Goal: Information Seeking & Learning: Learn about a topic

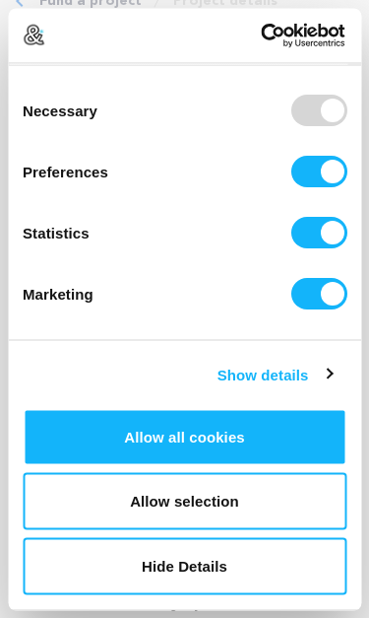
scroll to position [215, 0]
click at [324, 177] on input "Preferences" at bounding box center [319, 173] width 56 height 32
checkbox input "false"
click at [330, 228] on input "Statistics" at bounding box center [319, 234] width 56 height 32
checkbox input "false"
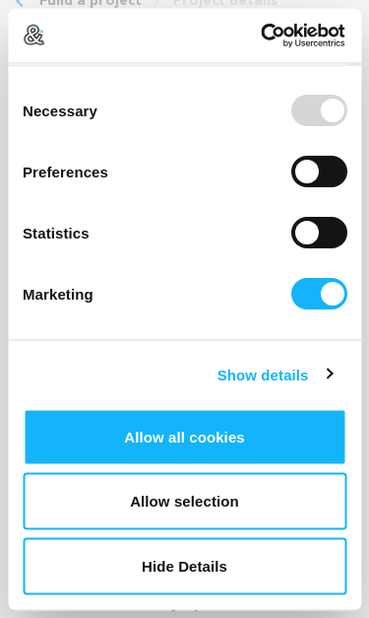
click at [329, 303] on input "Marketing" at bounding box center [319, 295] width 56 height 32
checkbox input "false"
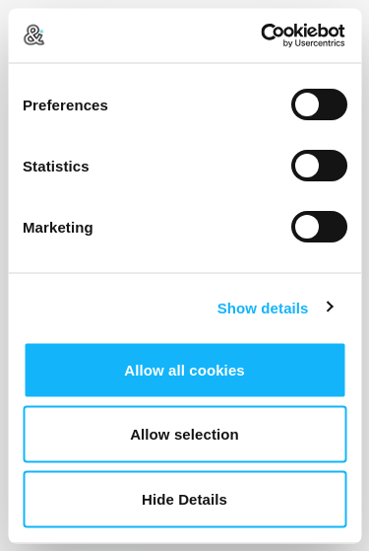
scroll to position [282, 0]
click at [298, 439] on button "Allow selection" at bounding box center [185, 434] width 324 height 57
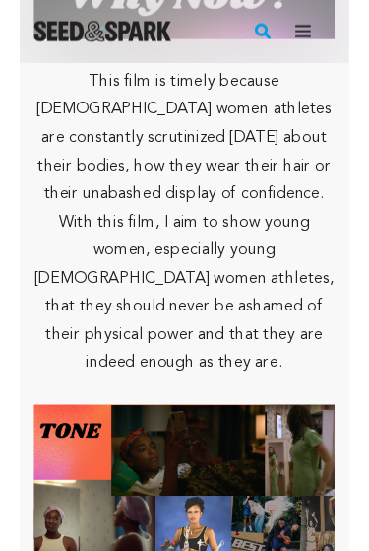
scroll to position [5697, 0]
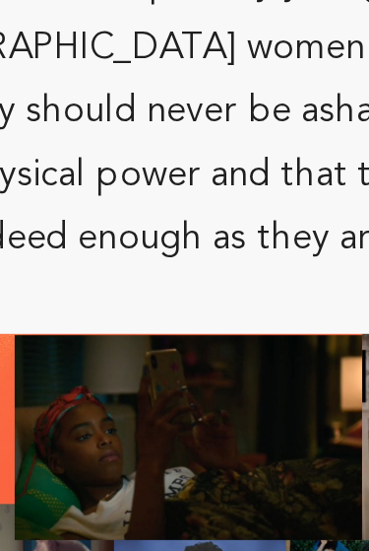
click at [91, 275] on img at bounding box center [185, 370] width 338 height 190
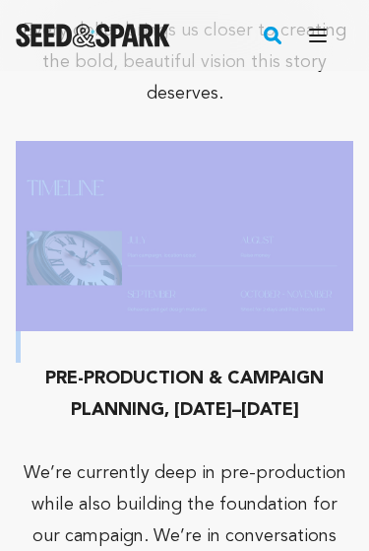
scroll to position [8638, 0]
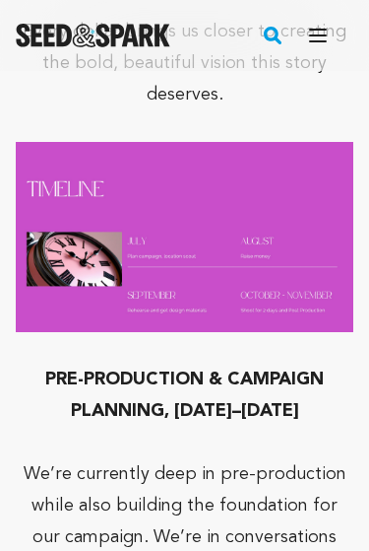
click at [307, 459] on p "We’re currently deep in pre-production while also building the foundation for o…" at bounding box center [185, 553] width 338 height 189
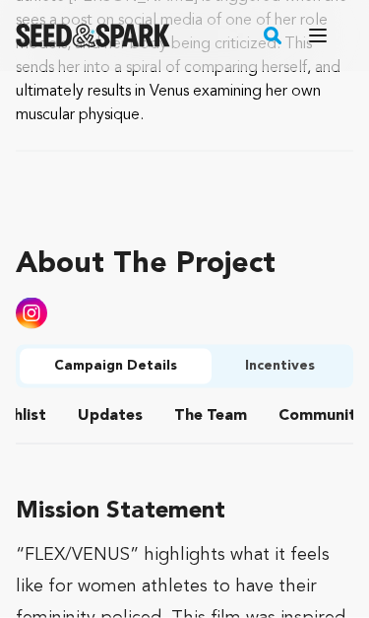
scroll to position [0, 135]
click at [317, 408] on button "Community" at bounding box center [323, 419] width 47 height 47
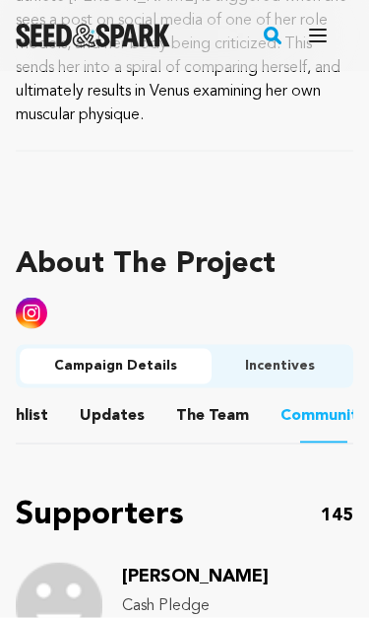
scroll to position [992, 0]
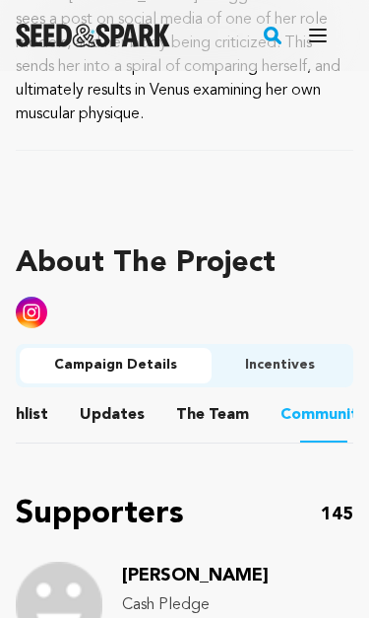
click at [318, 394] on button "Community" at bounding box center [323, 417] width 47 height 49
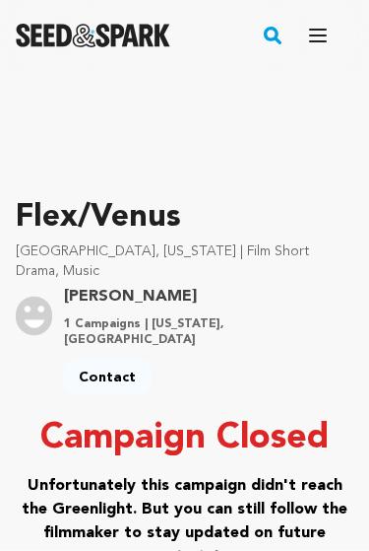
scroll to position [0, 0]
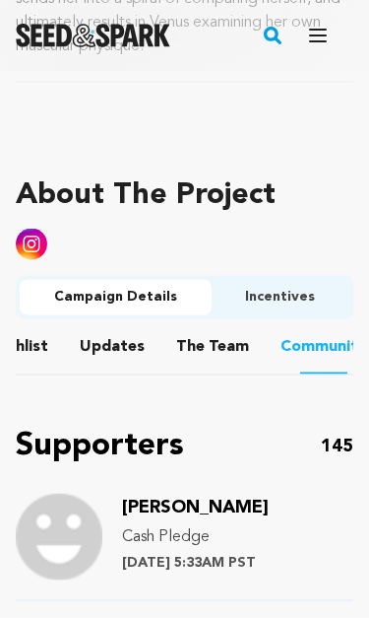
click at [210, 333] on button "The Team" at bounding box center [212, 350] width 47 height 47
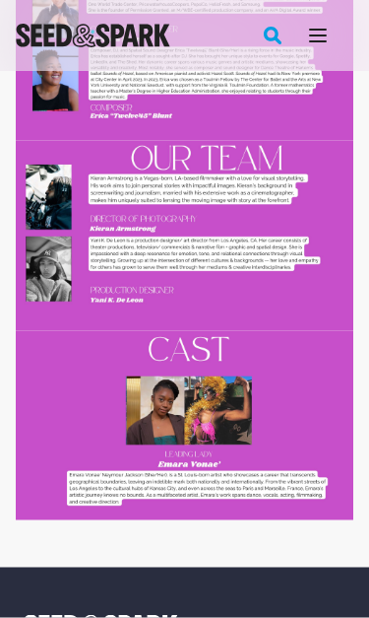
scroll to position [2141, 0]
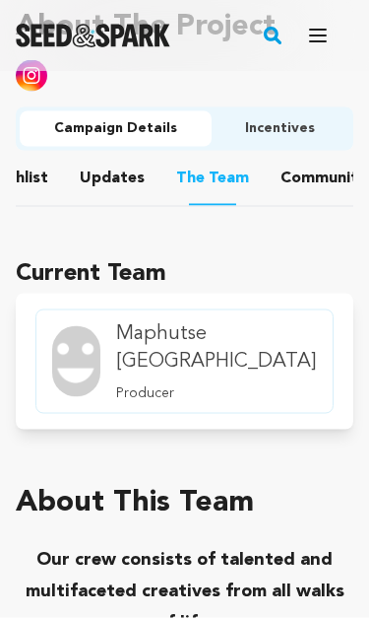
click at [98, 167] on button "Updates" at bounding box center [112, 182] width 47 height 47
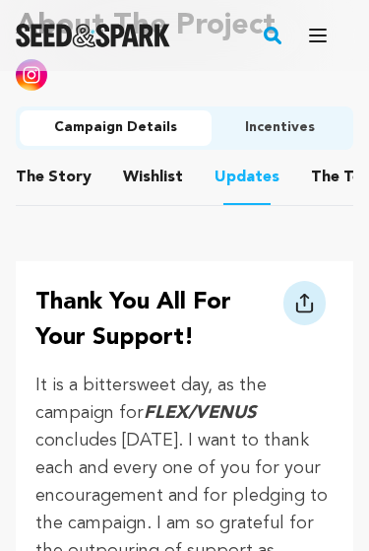
click at [157, 159] on button "Wishlist" at bounding box center [153, 181] width 47 height 47
